Goal: Information Seeking & Learning: Learn about a topic

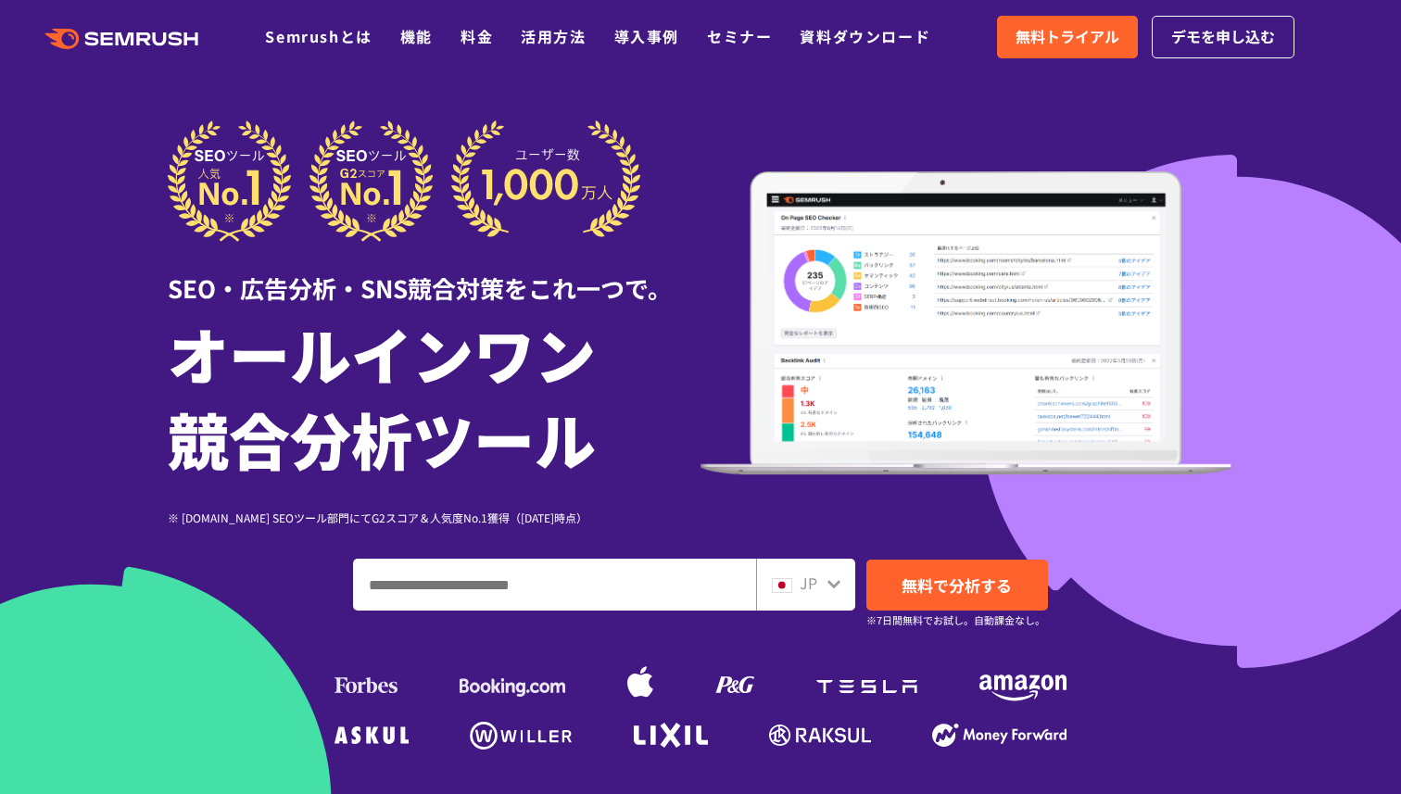
click at [597, 580] on input "ドメイン、キーワードまたはURLを入力してください" at bounding box center [554, 585] width 401 height 50
click at [633, 603] on input "ドメイン、キーワードまたはURLを入力してください" at bounding box center [554, 585] width 401 height 50
paste input "**********"
type input "**********"
click at [849, 588] on div "JP" at bounding box center [805, 585] width 99 height 52
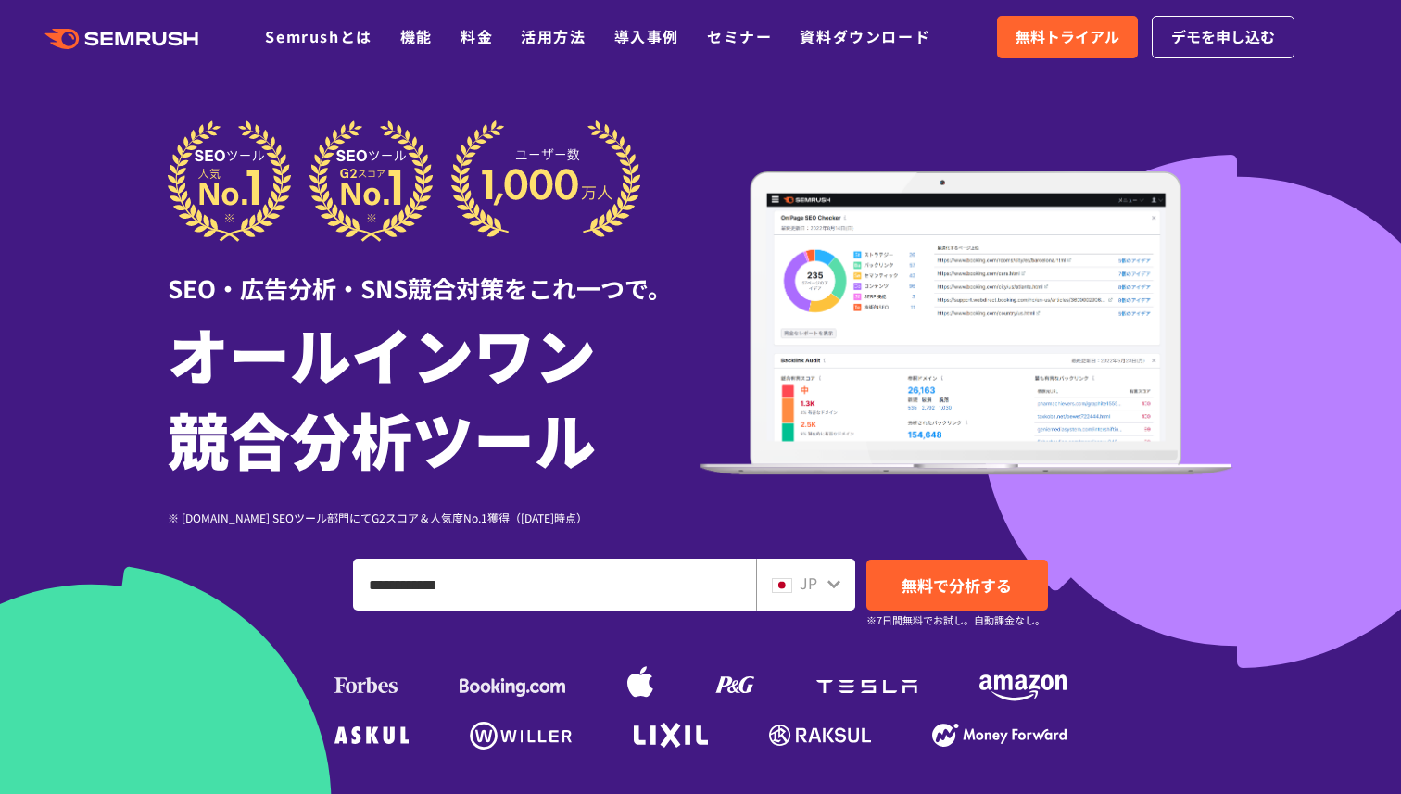
click at [836, 588] on icon at bounding box center [834, 583] width 15 height 15
click at [813, 583] on span "JP" at bounding box center [809, 583] width 18 height 22
click at [833, 586] on icon at bounding box center [834, 584] width 13 height 8
click at [915, 577] on span "無料で分析する" at bounding box center [957, 585] width 110 height 23
click at [816, 582] on span "JP" at bounding box center [809, 583] width 18 height 22
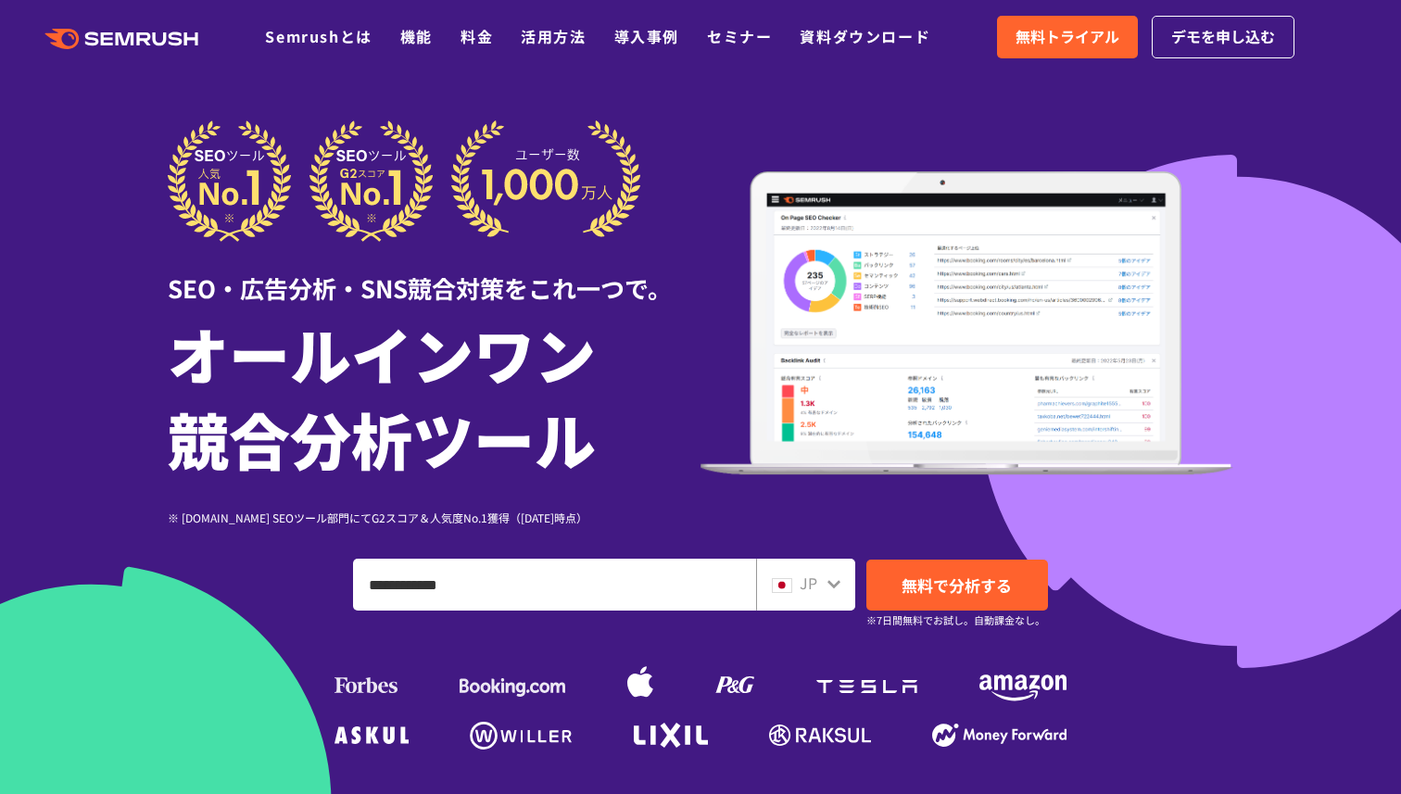
click at [831, 585] on icon at bounding box center [834, 584] width 13 height 8
click at [780, 585] on img at bounding box center [782, 585] width 20 height 15
click at [806, 574] on span "JP" at bounding box center [809, 583] width 18 height 22
